Goal: Task Accomplishment & Management: Manage account settings

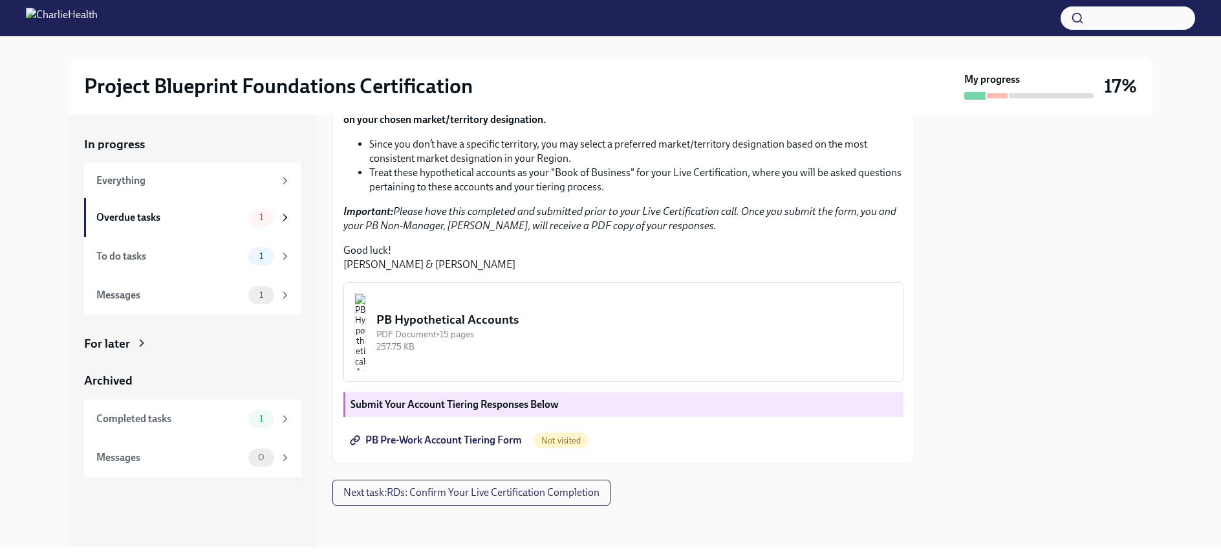
scroll to position [335, 0]
click at [400, 442] on span "PB Pre-Work Account Tiering Form" at bounding box center [437, 439] width 169 height 13
click at [134, 261] on div "To do tasks" at bounding box center [169, 256] width 147 height 14
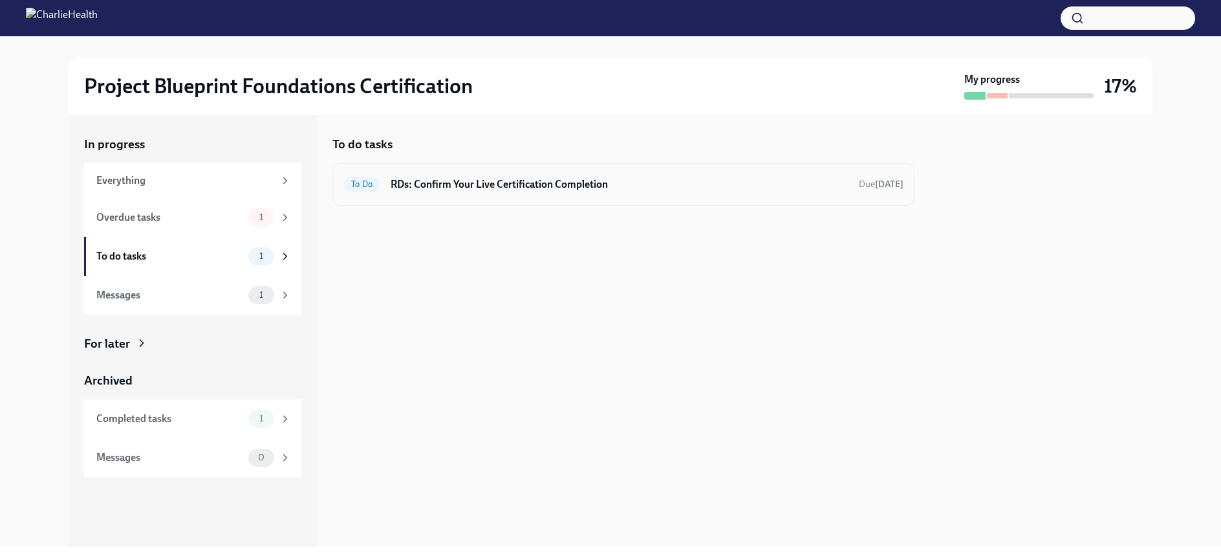
click at [524, 200] on div "To Do RDs: Confirm Your Live Certification Completion Due [DATE]" at bounding box center [624, 184] width 582 height 43
click at [523, 193] on div "To Do RDs: Confirm Your Live Certification Completion Due [DATE]" at bounding box center [624, 184] width 560 height 21
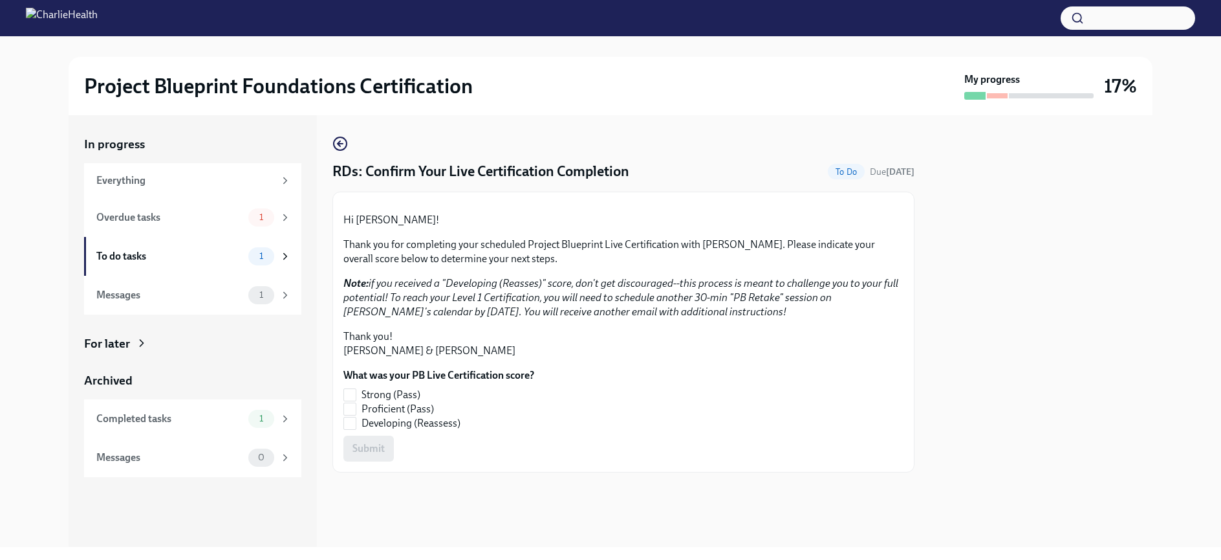
scroll to position [103, 0]
click at [98, 301] on div "Messages" at bounding box center [169, 295] width 147 height 14
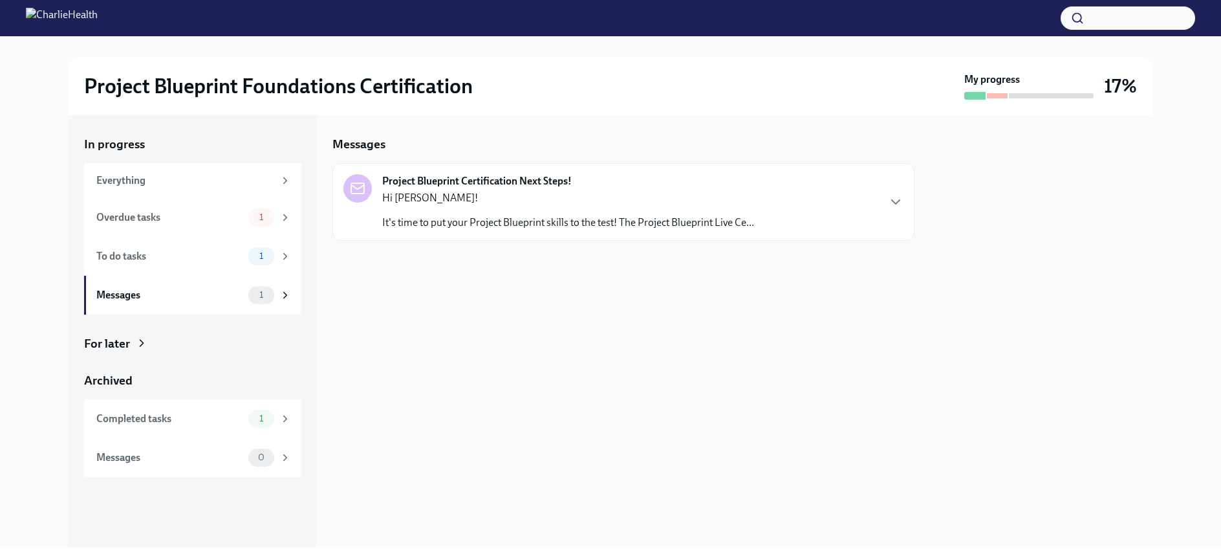
drag, startPoint x: 768, startPoint y: 247, endPoint x: 754, endPoint y: 223, distance: 27.8
click at [769, 245] on div at bounding box center [624, 261] width 582 height 41
click at [754, 223] on p "It's time to put your Project Blueprint skills to the test! The Project Bluepri…" at bounding box center [568, 222] width 372 height 14
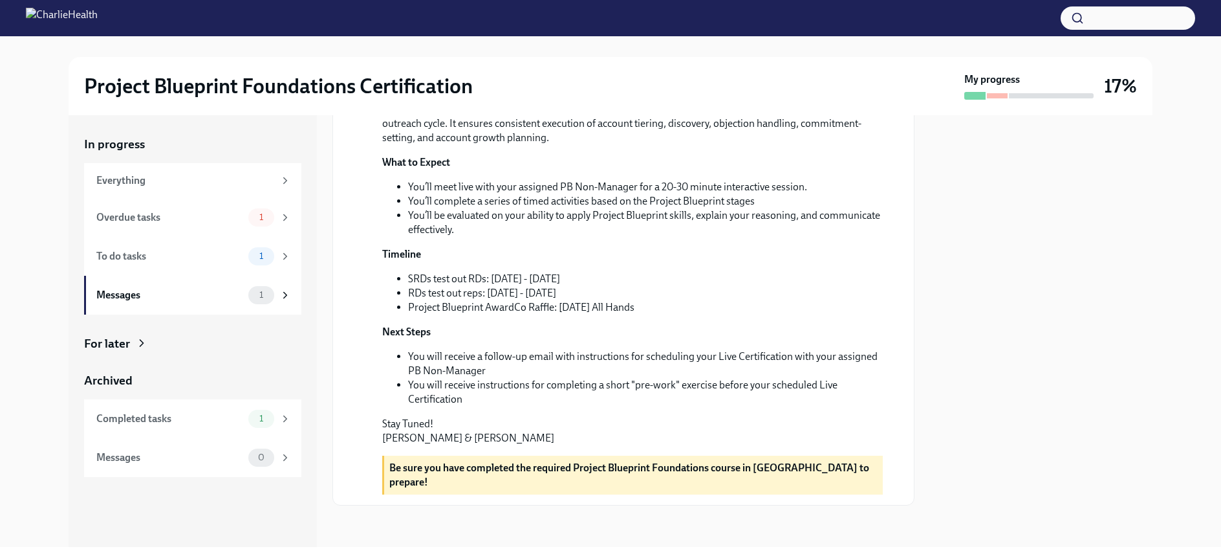
scroll to position [284, 0]
click at [120, 174] on div "Everything" at bounding box center [185, 180] width 178 height 14
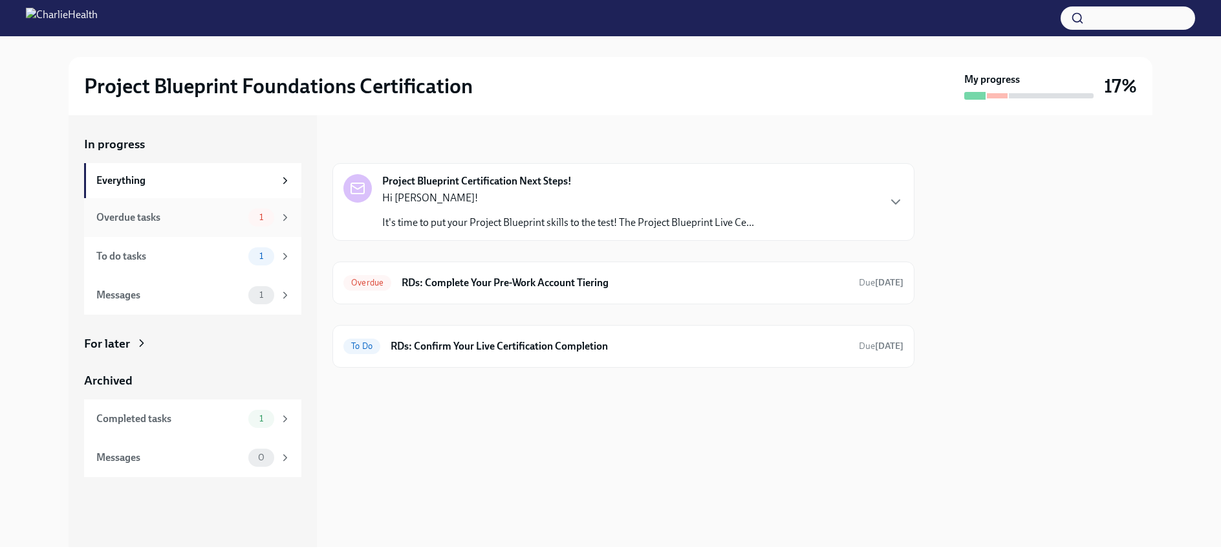
click at [120, 215] on div "Overdue tasks" at bounding box center [169, 217] width 147 height 14
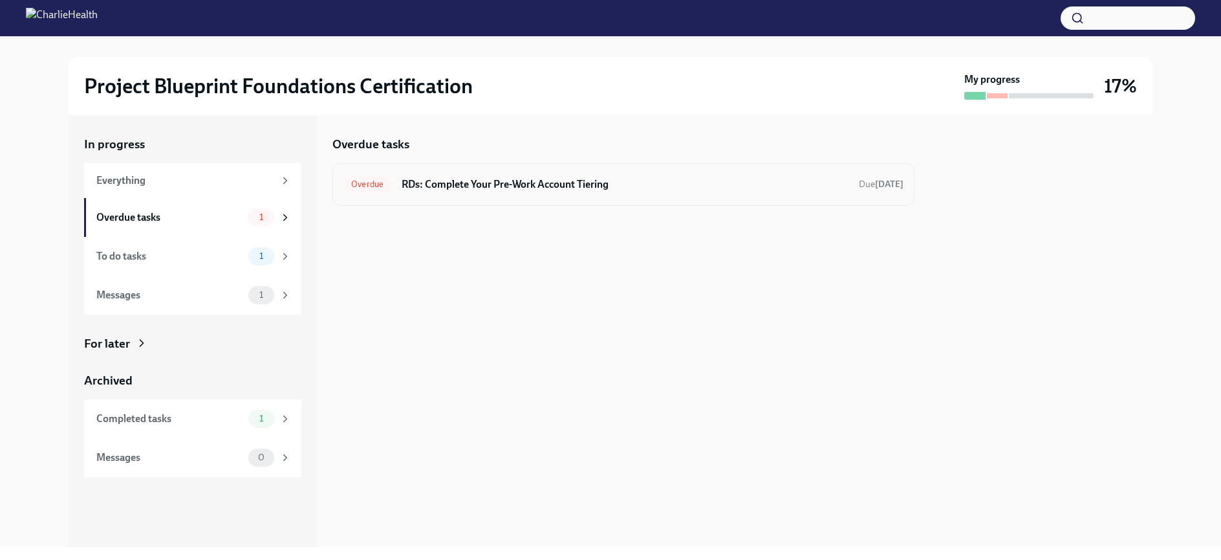
click at [487, 177] on h6 "RDs: Complete Your Pre-Work Account Tiering" at bounding box center [625, 184] width 447 height 14
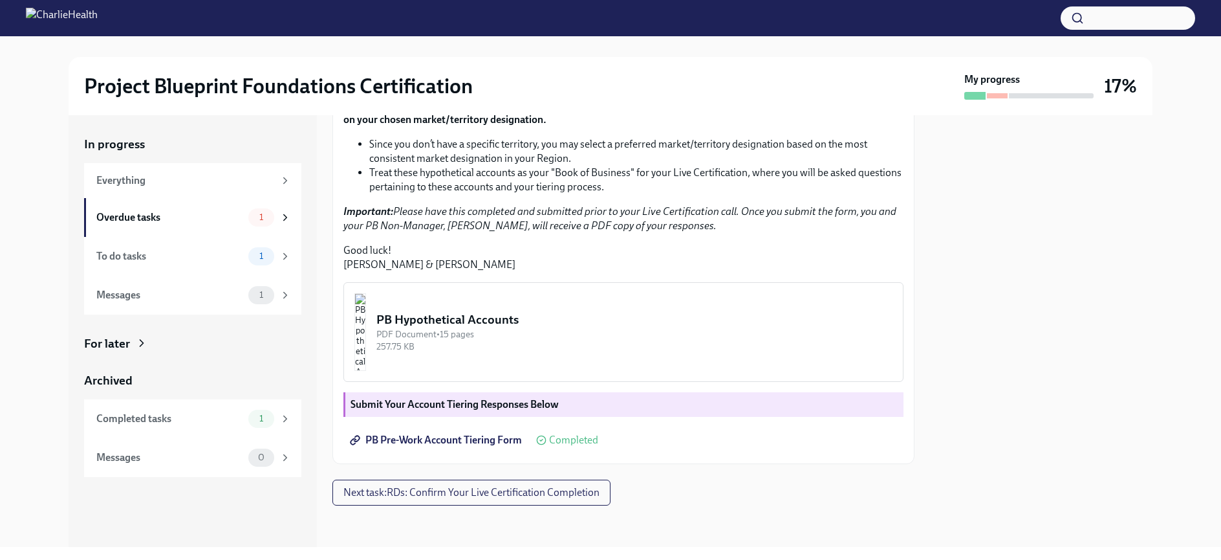
scroll to position [338, 0]
click at [465, 497] on span "Next task : RDs: Confirm Your Live Certification Completion" at bounding box center [472, 492] width 256 height 13
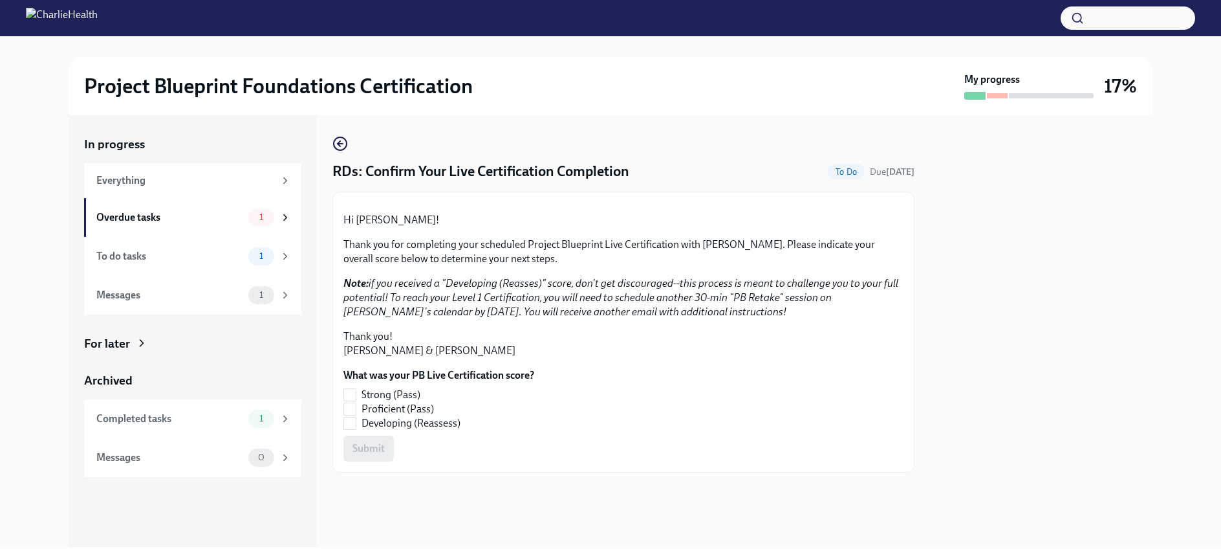
scroll to position [103, 0]
click at [116, 258] on div "To do tasks" at bounding box center [169, 256] width 147 height 14
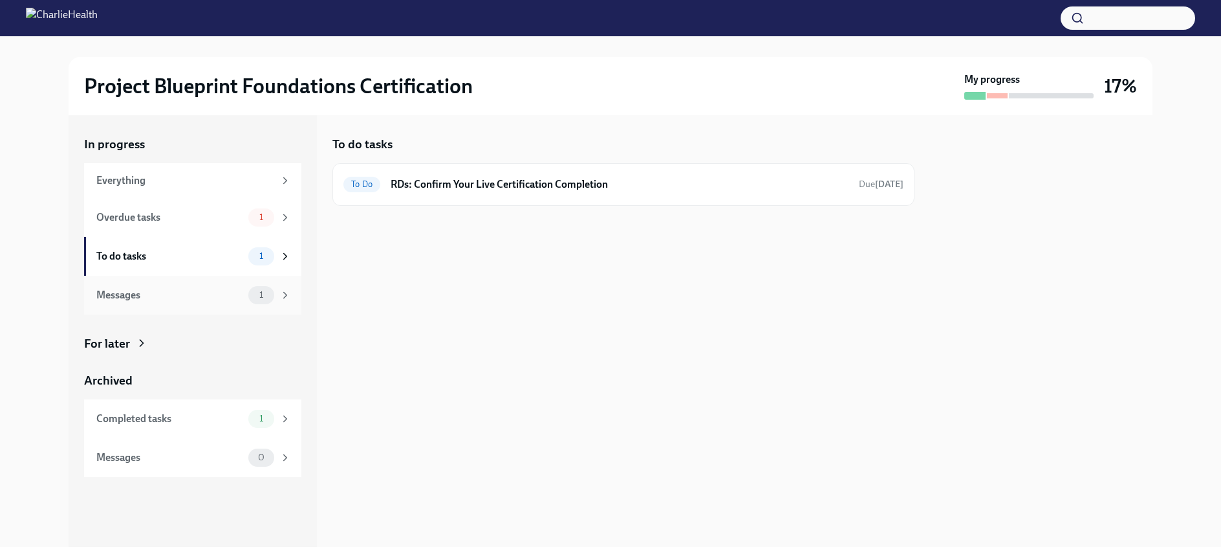
click at [118, 297] on div "Messages" at bounding box center [169, 295] width 147 height 14
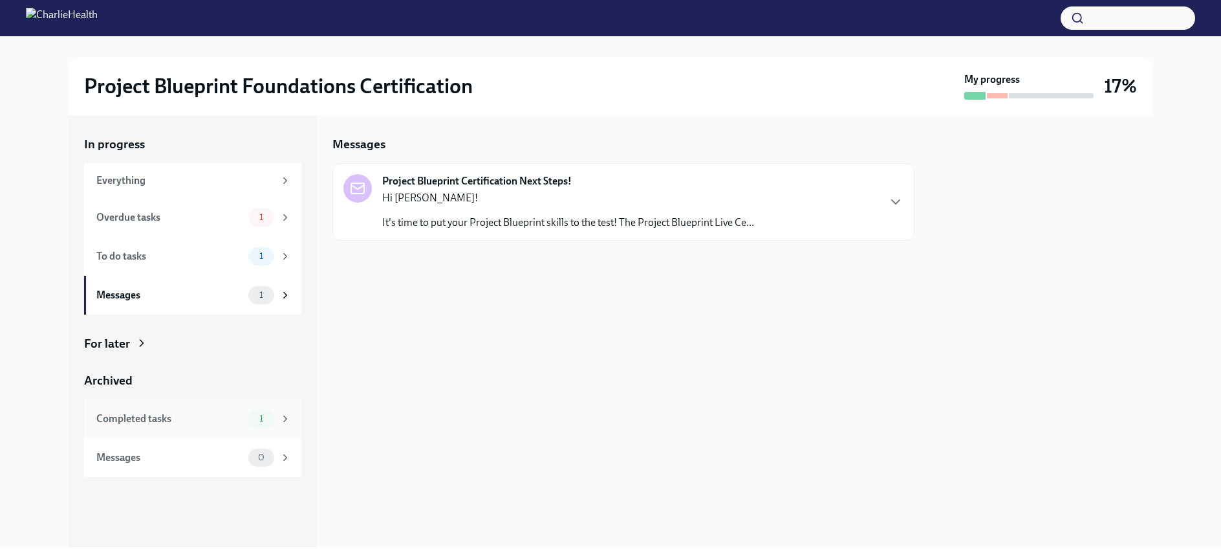
click at [139, 415] on div "Completed tasks" at bounding box center [169, 418] width 147 height 14
